Goal: Task Accomplishment & Management: Manage account settings

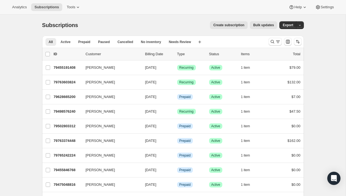
click at [38, 64] on div "All Active Prepaid Paused Cancelled No inventory Needs Review More views All Ac…" at bounding box center [171, 141] width 266 height 220
click at [229, 25] on span "Create subscription" at bounding box center [228, 25] width 31 height 4
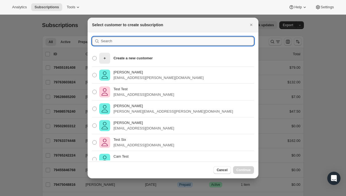
click at [126, 44] on input ":rc:" at bounding box center [177, 41] width 153 height 9
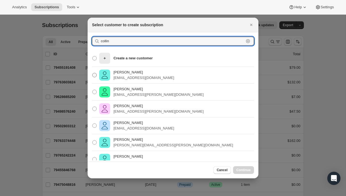
type input "collin"
click at [129, 80] on label "Collin McMahon collin@flowersfordreams.com" at bounding box center [133, 74] width 82 height 13
click at [93, 73] on input "Collin McMahon collin@flowersfordreams.com" at bounding box center [92, 73] width 0 height 0
radio input "true"
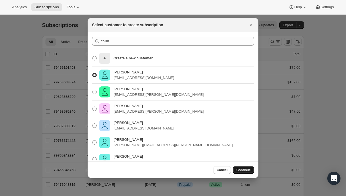
click at [246, 168] on span "Continue" at bounding box center [243, 169] width 14 height 4
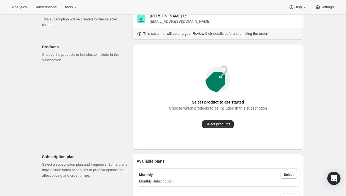
scroll to position [57, 0]
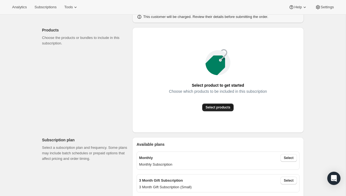
click at [214, 109] on span "Select products" at bounding box center [217, 107] width 25 height 4
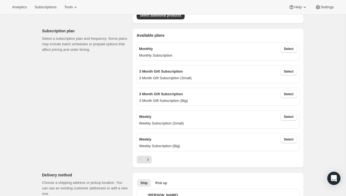
scroll to position [107, 0]
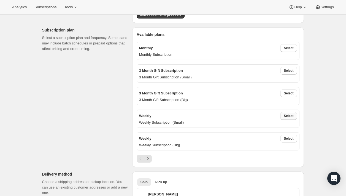
click at [288, 116] on span "Select" at bounding box center [289, 115] width 10 height 4
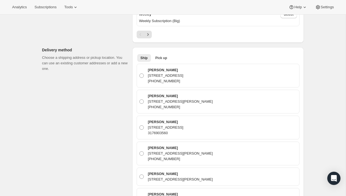
scroll to position [259, 0]
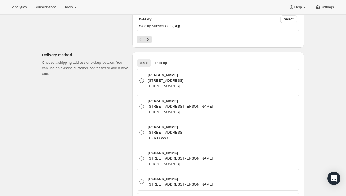
click at [271, 83] on div "Collin McMahon 3841 Clarendon Road, Indianapolis, IL, 46208, United States (317…" at bounding box center [221, 80] width 151 height 17
click at [140, 78] on input "Collin McMahon 3841 Clarendon Road, Indianapolis, IL, 46208, United States (317…" at bounding box center [139, 78] width 0 height 0
radio input "true"
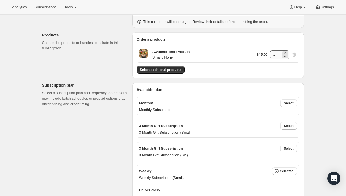
scroll to position [0, 0]
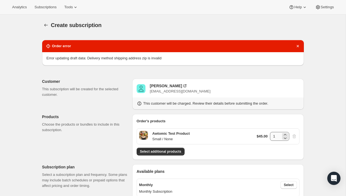
click at [273, 56] on div "Error updating draft data: Delivery method shipping address zip is invalid" at bounding box center [173, 58] width 253 height 6
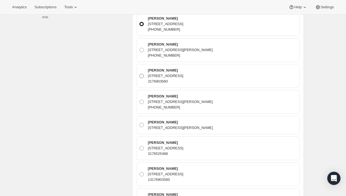
click at [259, 76] on div "Collin McMahon 1939 N Lincoln Ave 403, Chicago, IL, 60614, United States 317690…" at bounding box center [221, 75] width 151 height 17
click at [140, 74] on input "Collin McMahon 1939 N Lincoln Ave 403, Chicago, IL, 60614, United States 317690…" at bounding box center [139, 74] width 0 height 0
radio input "true"
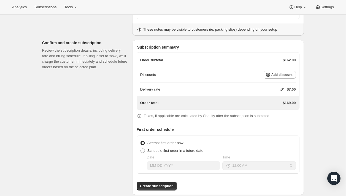
scroll to position [1039, 0]
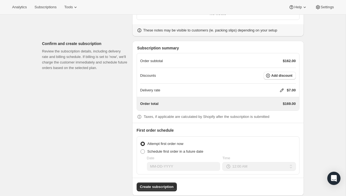
click at [289, 60] on p "$162.00" at bounding box center [289, 61] width 13 height 6
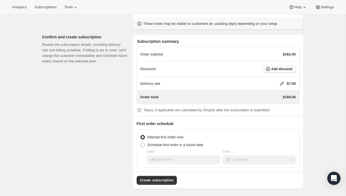
click at [286, 69] on span "Add discount" at bounding box center [281, 69] width 21 height 4
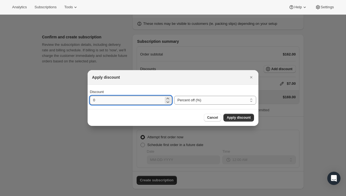
click at [127, 99] on input "0" at bounding box center [127, 100] width 74 height 9
type input "100"
click at [234, 119] on span "Apply discount" at bounding box center [239, 117] width 24 height 4
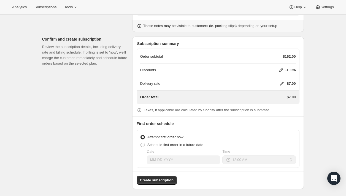
click at [280, 83] on icon at bounding box center [282, 84] width 4 height 4
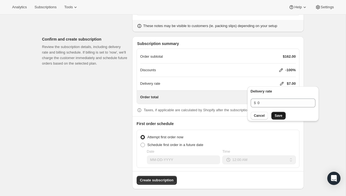
click at [278, 114] on span "Save" at bounding box center [279, 115] width 8 height 4
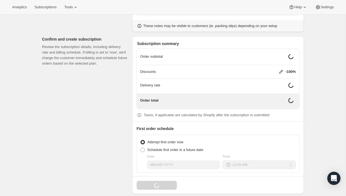
click at [303, 105] on div "Subscription summary Order subtotal Discounts -100% Delivery rate Order total T…" at bounding box center [218, 114] width 172 height 157
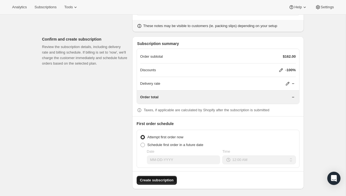
click at [152, 178] on span "Create subscription" at bounding box center [157, 180] width 34 height 6
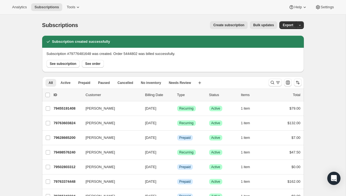
click at [0, 128] on div "Subscriptions. This page is ready Subscriptions Create subscription Bulk update…" at bounding box center [173, 154] width 346 height 278
click at [11, 128] on div "Subscriptions. This page is ready Subscriptions Create subscription Bulk update…" at bounding box center [173, 154] width 346 height 278
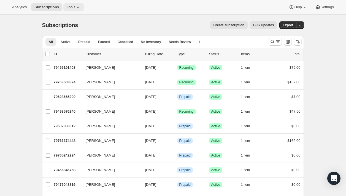
click at [75, 6] on span "Tools" at bounding box center [71, 7] width 9 height 4
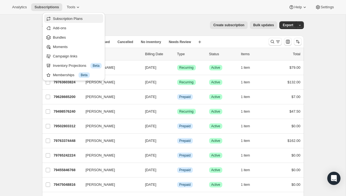
click at [82, 19] on span "Subscription Plans" at bounding box center [68, 19] width 30 height 4
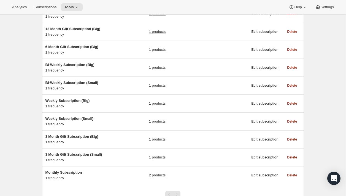
scroll to position [84, 0]
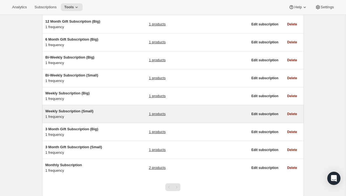
click at [114, 112] on h5 "Weekly Subscription (Small)" at bounding box center [79, 111] width 69 height 6
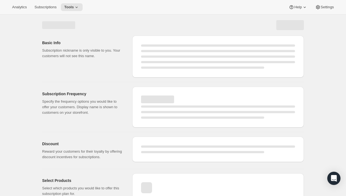
select select "WEEK"
select select "MONTH"
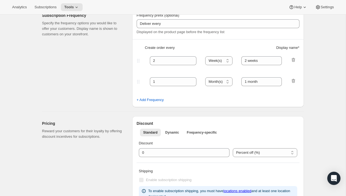
type input "Weekly Subscription (Small)"
type input "Weekly"
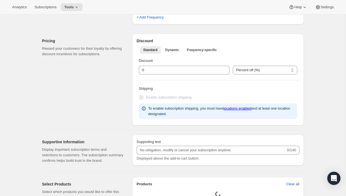
select select "ENABLED"
select select "WEEK"
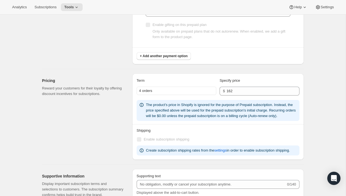
scroll to position [372, 0]
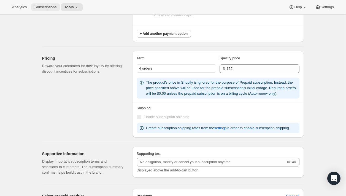
click at [50, 10] on button "Subscriptions" at bounding box center [45, 7] width 29 height 8
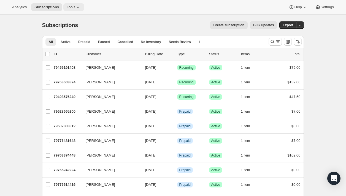
click at [78, 7] on icon at bounding box center [78, 7] width 6 height 6
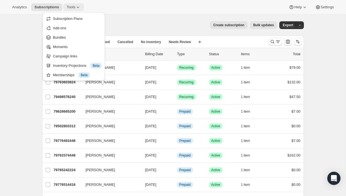
click at [70, 7] on span "Tools" at bounding box center [71, 7] width 9 height 4
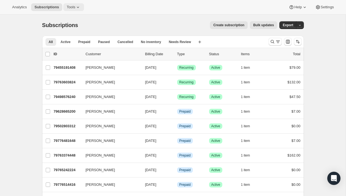
click at [70, 7] on span "Tools" at bounding box center [71, 7] width 9 height 4
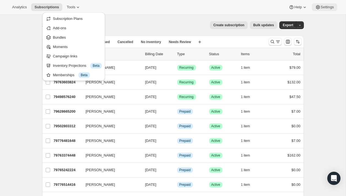
click at [331, 8] on span "Settings" at bounding box center [327, 7] width 13 height 4
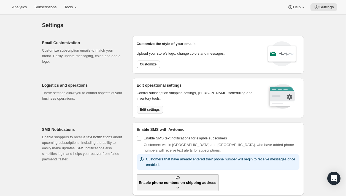
click at [159, 108] on span "Edit settings" at bounding box center [150, 109] width 20 height 4
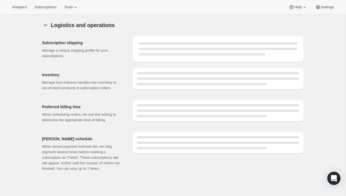
select select "DAY"
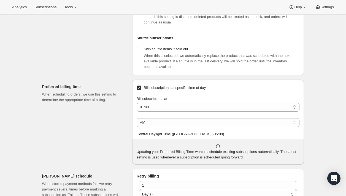
scroll to position [241, 0]
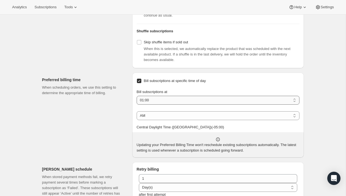
click at [181, 104] on select "01:00 02:00 03:00 04:00 05:00 06:00 07:00 08:00 09:00 10:00 11:00 12:00" at bounding box center [218, 100] width 163 height 9
select select "05:00"
click at [137, 104] on select "01:00 02:00 03:00 04:00 05:00 06:00 07:00 08:00 09:00 10:00 11:00 12:00" at bounding box center [218, 100] width 163 height 9
click at [305, 113] on div "Logistics and operations. This page is ready Logistics and operations Subscript…" at bounding box center [173, 54] width 275 height 561
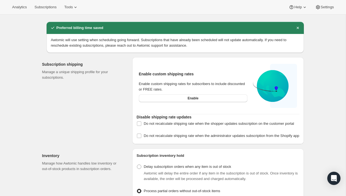
scroll to position [0, 0]
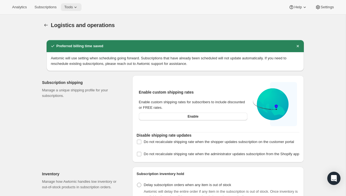
click at [71, 6] on span "Tools" at bounding box center [68, 7] width 9 height 4
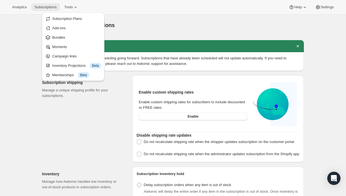
click at [51, 9] on span "Subscriptions" at bounding box center [45, 7] width 22 height 4
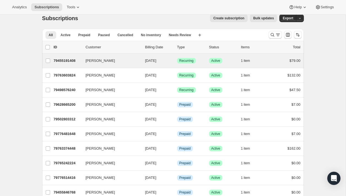
scroll to position [7, 0]
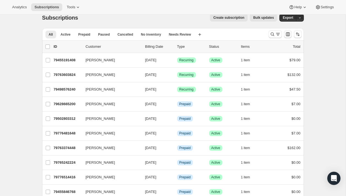
click at [290, 34] on icon "Customize table column order and visibility" at bounding box center [288, 34] width 6 height 6
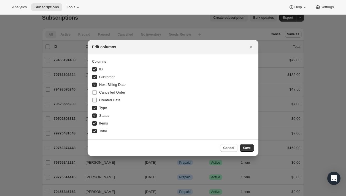
click at [111, 101] on span "Created Date" at bounding box center [109, 100] width 21 height 4
click at [97, 101] on input "Created Date" at bounding box center [94, 100] width 4 height 4
checkbox input "true"
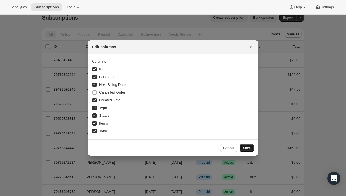
click at [247, 147] on span "Save" at bounding box center [247, 147] width 8 height 4
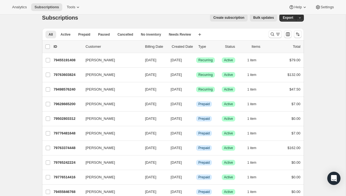
click at [309, 97] on div "Subscriptions. This page is ready Subscriptions Create subscription Bulk update…" at bounding box center [173, 140] width 275 height 266
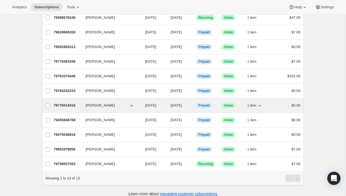
scroll to position [79, 0]
click at [82, 102] on div "79776514416 [PERSON_NAME] [DATE] [DATE] Info Prepaid Success Active 1 item $0.00" at bounding box center [177, 106] width 247 height 8
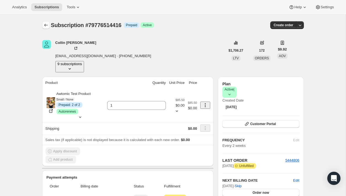
click at [46, 21] on button "Subscriptions" at bounding box center [46, 25] width 8 height 8
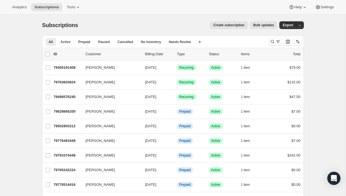
click at [288, 44] on icon "Customize table column order and visibility" at bounding box center [288, 42] width 6 height 6
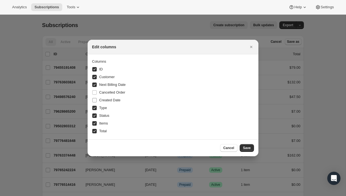
click at [109, 101] on span "Created Date" at bounding box center [109, 100] width 21 height 4
click at [97, 101] on input "Created Date" at bounding box center [94, 100] width 4 height 4
checkbox input "true"
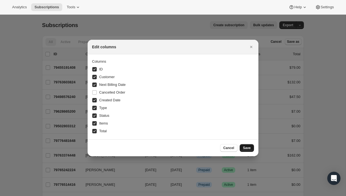
click at [250, 147] on span "Save" at bounding box center [247, 147] width 8 height 4
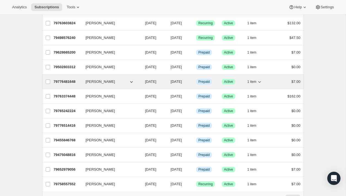
scroll to position [70, 0]
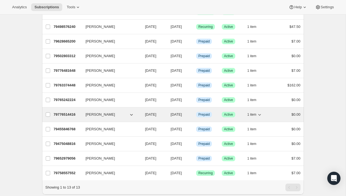
click at [81, 114] on div "79776514416 [PERSON_NAME] [DATE] [DATE] Info Prepaid Success Active 1 item $0.00" at bounding box center [177, 114] width 247 height 8
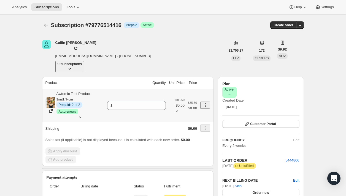
click at [93, 91] on div "Awtomic Test Product Small / None Info Prepaid: 2 of 2 Success Autorenews" at bounding box center [79, 102] width 47 height 23
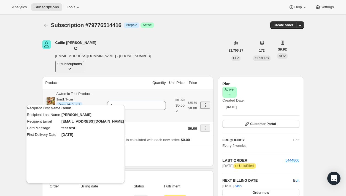
click at [104, 91] on div "Awtomic Test Product Small / None Info Prepaid: 2 of 2 Success Autorenews" at bounding box center [74, 105] width 58 height 29
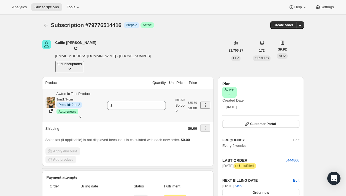
click at [104, 91] on div "Awtomic Test Product Small / None Info Prepaid: 2 of 2 Success Autorenews" at bounding box center [74, 105] width 58 height 29
click at [83, 114] on icon at bounding box center [80, 117] width 6 height 6
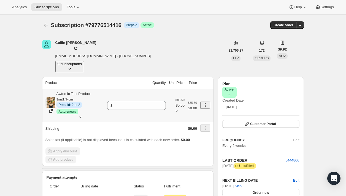
click at [104, 102] on div "Info Prepaid: 2 of 2 Success Autorenews" at bounding box center [79, 108] width 47 height 12
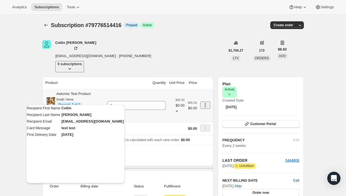
click at [104, 102] on div "Info Prepaid: 2 of 2 Success Autorenews" at bounding box center [79, 108] width 47 height 12
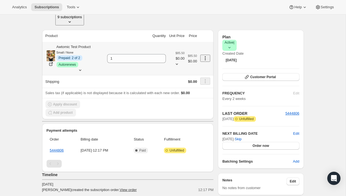
scroll to position [63, 0]
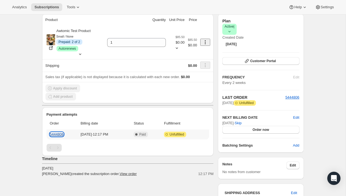
click at [59, 132] on link "5444806" at bounding box center [57, 134] width 14 height 4
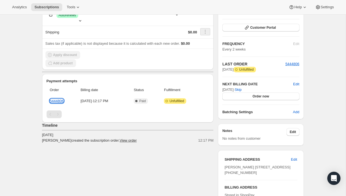
scroll to position [95, 0]
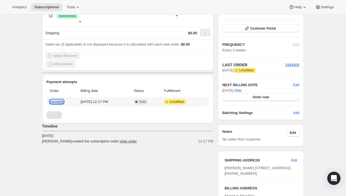
click at [59, 99] on link "5444806" at bounding box center [57, 101] width 14 height 4
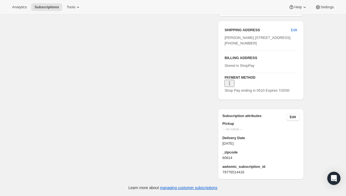
scroll to position [251, 0]
click at [292, 115] on span "Edit" at bounding box center [293, 117] width 6 height 4
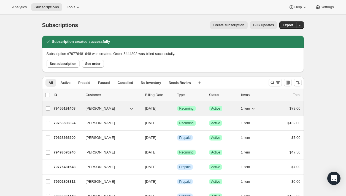
click at [83, 109] on div "79455191408 Collin McMahon 10/01/2025 Success Recurring Success Active 1 item $…" at bounding box center [177, 108] width 247 height 8
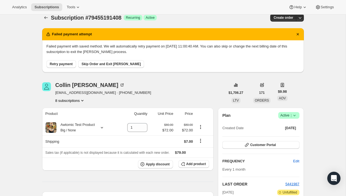
scroll to position [8, 0]
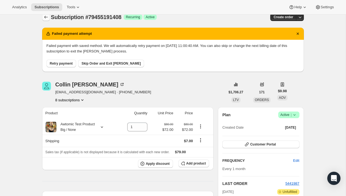
click at [45, 15] on icon "Subscriptions" at bounding box center [46, 17] width 6 height 6
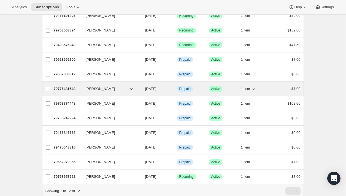
scroll to position [48, 0]
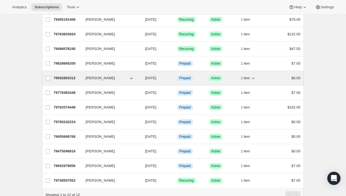
click at [122, 78] on button "[PERSON_NAME]" at bounding box center [109, 78] width 55 height 9
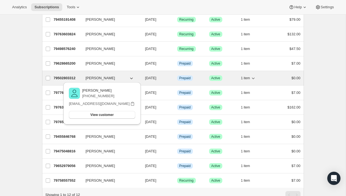
click at [122, 78] on button "[PERSON_NAME]" at bounding box center [109, 78] width 55 height 9
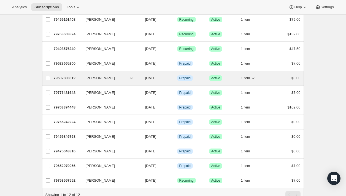
click at [85, 76] on div "79502803312 Collin McMahon 10/10/2025 Info Prepaid Success Active 1 item $0.00" at bounding box center [177, 78] width 247 height 8
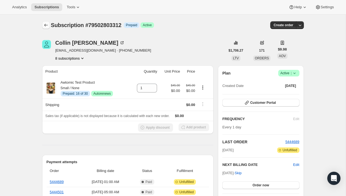
click at [43, 25] on button "Subscriptions" at bounding box center [46, 25] width 8 height 8
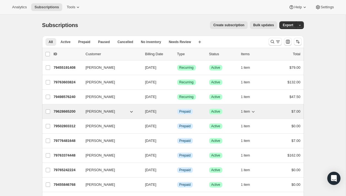
click at [115, 109] on button "[PERSON_NAME]" at bounding box center [109, 111] width 55 height 9
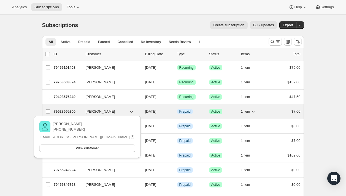
click at [110, 110] on button "[PERSON_NAME]" at bounding box center [109, 111] width 55 height 9
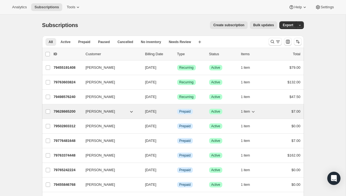
click at [113, 108] on div "79628665200 Mark Cooper 10/09/2025 Info Prepaid Success Active 1 item $7.00" at bounding box center [177, 111] width 247 height 8
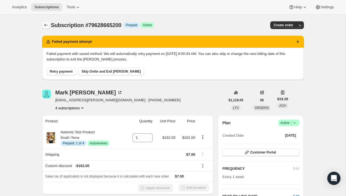
click at [45, 28] on button "Subscriptions" at bounding box center [46, 25] width 8 height 8
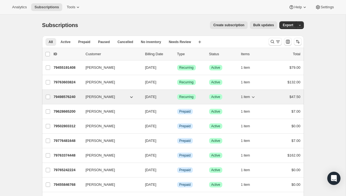
click at [81, 96] on div "79498576240 Collin McMahon 10/09/2025 Success Recurring Success Active 1 item $…" at bounding box center [177, 97] width 247 height 8
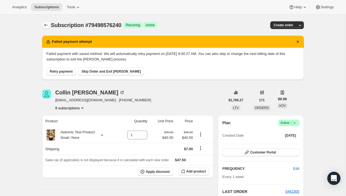
click at [46, 25] on icon "Subscriptions" at bounding box center [46, 25] width 6 height 6
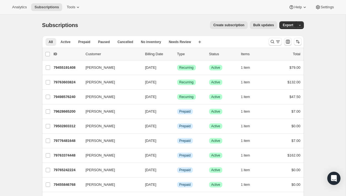
click at [285, 42] on button "Customize table column order and visibility" at bounding box center [288, 42] width 8 height 8
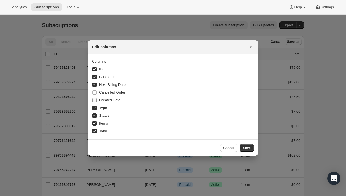
click at [109, 102] on span "Created Date" at bounding box center [109, 100] width 21 height 4
click at [97, 102] on input "Created Date" at bounding box center [94, 100] width 4 height 4
checkbox input "true"
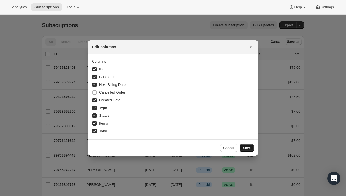
click at [252, 149] on button "Save" at bounding box center [247, 148] width 14 height 8
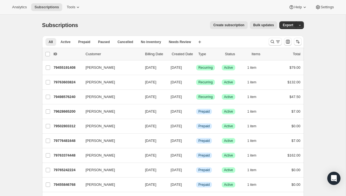
click at [189, 53] on p "Created Date" at bounding box center [183, 54] width 22 height 6
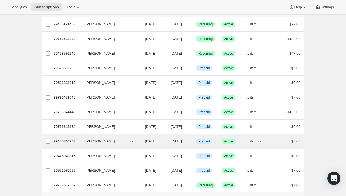
scroll to position [42, 0]
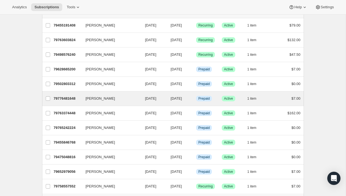
click at [134, 93] on div "Collin McMahon 79776481648 Collin McMahon 10/16/2025 10/09/2025 Info Prepaid Su…" at bounding box center [173, 98] width 262 height 14
click at [83, 94] on div "Collin McMahon 79776481648 Collin McMahon 10/16/2025 10/09/2025 Info Prepaid Su…" at bounding box center [173, 98] width 262 height 14
click at [74, 94] on div "79776481648 Collin McMahon 10/16/2025 10/09/2025 Info Prepaid Success Active 1 …" at bounding box center [177, 98] width 247 height 8
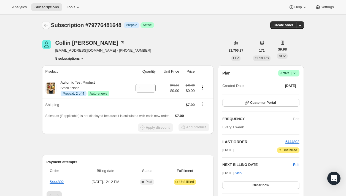
click at [44, 26] on icon "Subscriptions" at bounding box center [46, 25] width 6 height 6
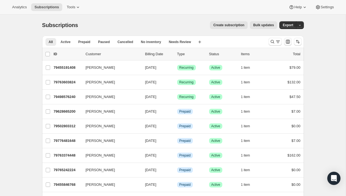
click at [284, 42] on button "Customize table column order and visibility" at bounding box center [288, 42] width 8 height 8
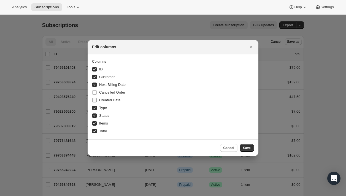
click at [107, 100] on span "Created Date" at bounding box center [109, 100] width 21 height 4
click at [97, 100] on input "Created Date" at bounding box center [94, 100] width 4 height 4
checkbox input "true"
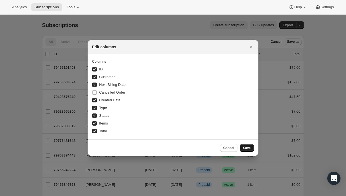
click at [248, 150] on span "Save" at bounding box center [247, 147] width 8 height 4
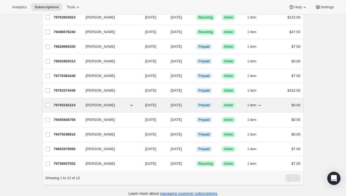
scroll to position [64, 0]
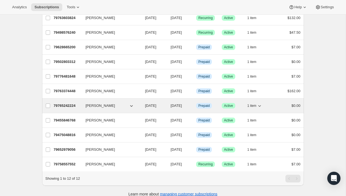
click at [82, 102] on div "79765242224 Collin McMahon 10/22/2025 10/08/2025 Info Prepaid Success Active 1 …" at bounding box center [177, 106] width 247 height 8
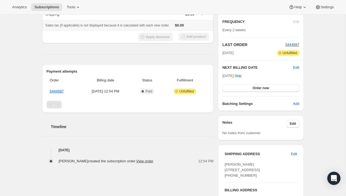
scroll to position [120, 0]
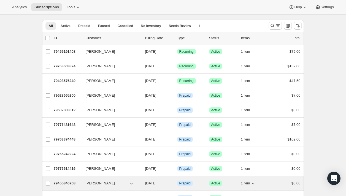
scroll to position [10, 0]
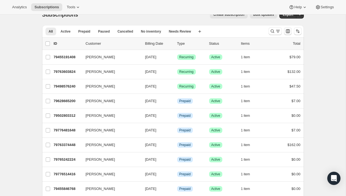
click at [287, 33] on icon "Customize table column order and visibility" at bounding box center [288, 31] width 6 height 6
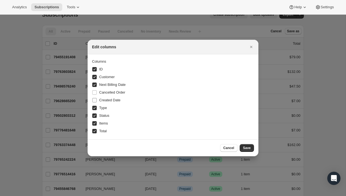
click at [99, 101] on span "Created Date" at bounding box center [109, 100] width 21 height 4
click at [97, 101] on input "Created Date" at bounding box center [94, 100] width 4 height 4
checkbox input "true"
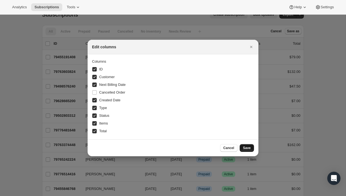
click at [248, 146] on span "Save" at bounding box center [247, 147] width 8 height 4
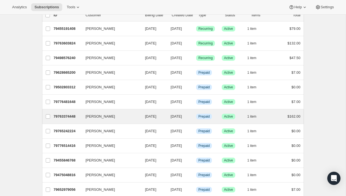
scroll to position [39, 0]
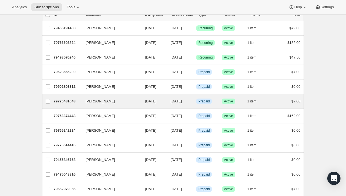
click at [120, 96] on div "Collin McMahon 79776481648 Collin McMahon 10/16/2025 10/09/2025 Info Prepaid Su…" at bounding box center [173, 101] width 262 height 14
click at [82, 95] on div "Collin McMahon 79776481648 Collin McMahon 10/16/2025 10/09/2025 Info Prepaid Su…" at bounding box center [173, 101] width 262 height 14
click at [79, 104] on div "79776481648 Collin McMahon 10/16/2025 10/09/2025 Info Prepaid Success Active 1 …" at bounding box center [177, 101] width 247 height 8
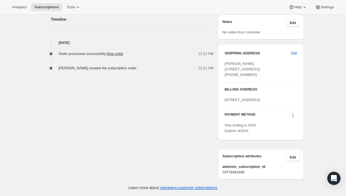
scroll to position [224, 0]
click at [260, 172] on span "79776481648" at bounding box center [260, 172] width 77 height 6
click at [289, 158] on button "Edit" at bounding box center [292, 157] width 13 height 8
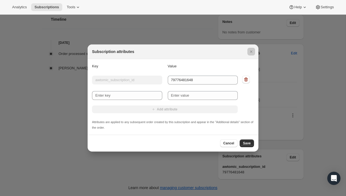
click at [318, 126] on div at bounding box center [173, 98] width 346 height 196
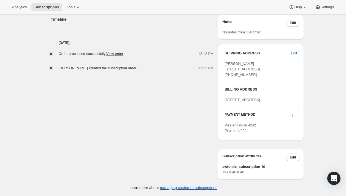
click at [62, 105] on div "Collin McMahon collin@flowersfordreams.com · +13176903560 9 subscriptions $1,70…" at bounding box center [171, 6] width 266 height 345
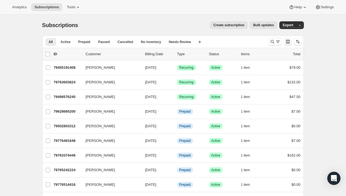
click at [290, 44] on icon "Customize table column order and visibility" at bounding box center [288, 42] width 6 height 6
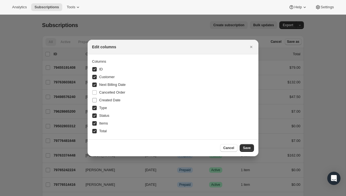
click at [117, 101] on span "Created Date" at bounding box center [109, 100] width 21 height 4
click at [97, 101] on input "Created Date" at bounding box center [94, 100] width 4 height 4
checkbox input "true"
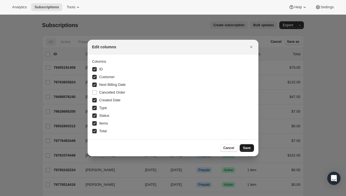
click at [244, 145] on button "Save" at bounding box center [247, 148] width 14 height 8
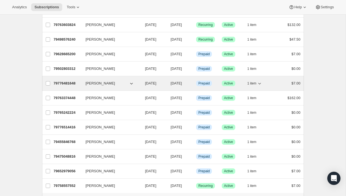
scroll to position [70, 0]
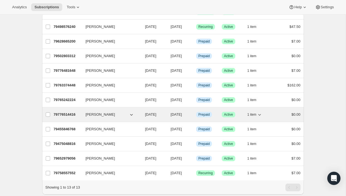
click at [82, 115] on div "79776514416 [PERSON_NAME] [DATE] [DATE] Info Prepaid Success Active 1 item $0.00" at bounding box center [177, 114] width 247 height 8
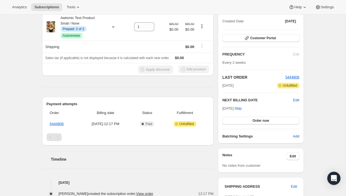
scroll to position [64, 0]
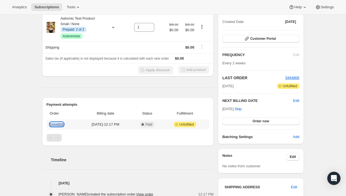
click at [58, 124] on link "5444806" at bounding box center [57, 124] width 14 height 4
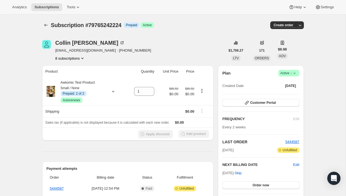
scroll to position [120, 0]
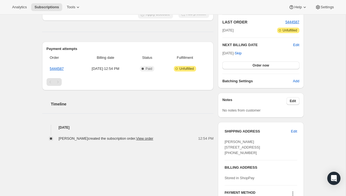
click at [20, 63] on div "Subscription #79765242224. This page is ready Subscription #79765242224 Info Pr…" at bounding box center [173, 105] width 346 height 421
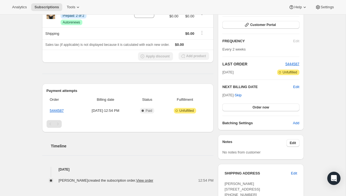
scroll to position [83, 0]
